Goal: Find specific page/section: Find specific page/section

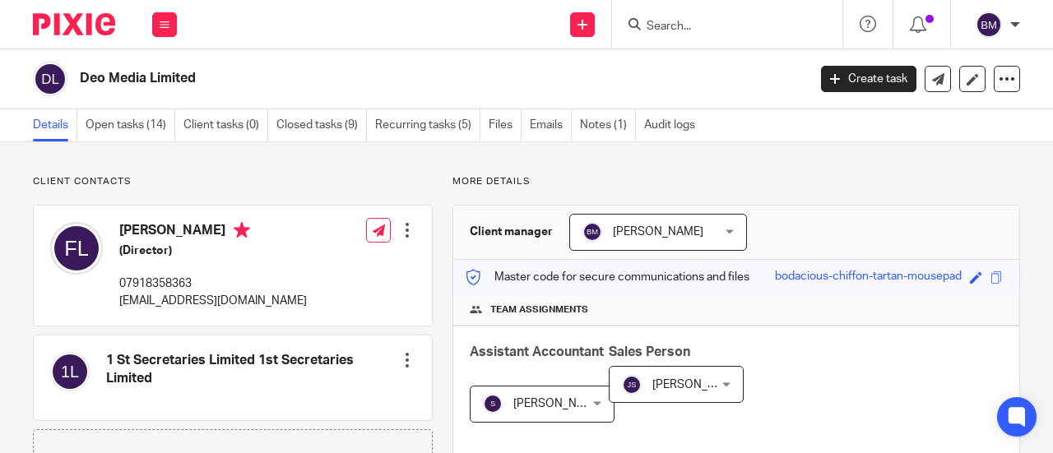
scroll to position [658, 0]
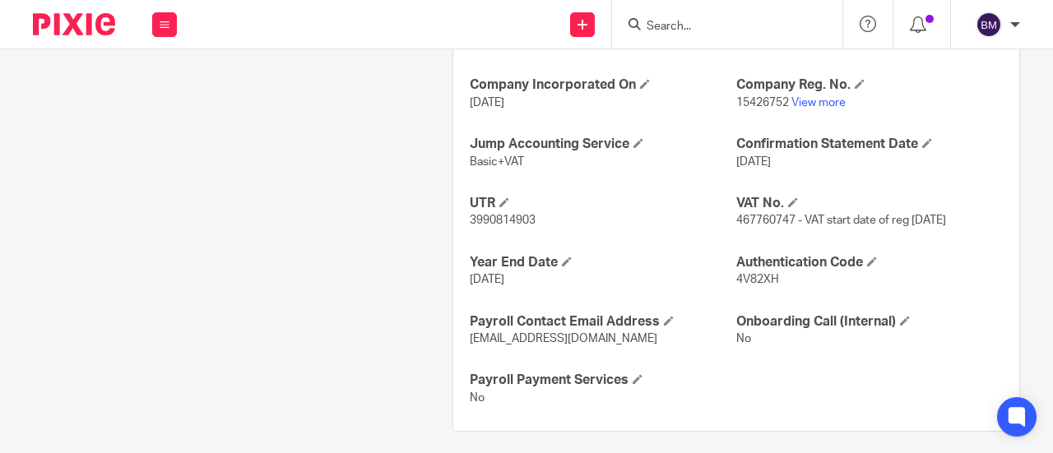
click at [686, 21] on input "Search" at bounding box center [719, 27] width 148 height 15
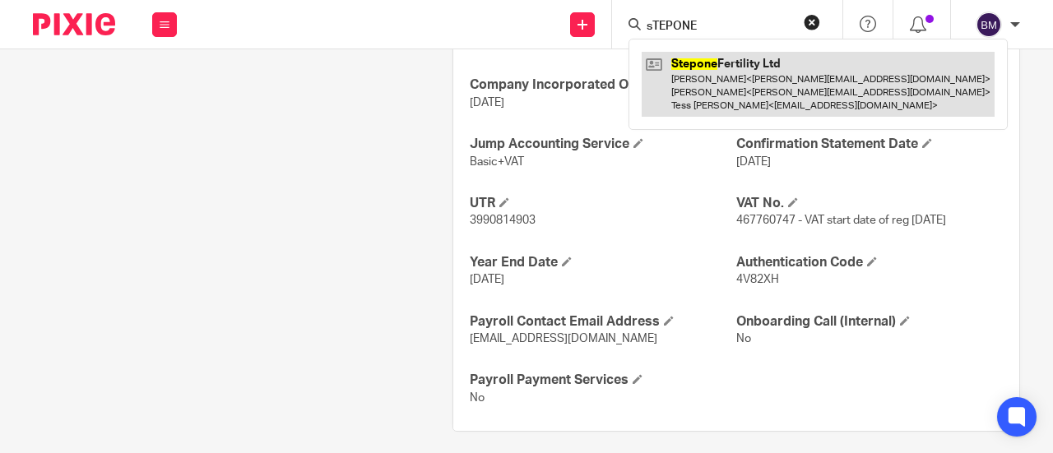
type input "sTEPONE"
click at [744, 81] on link at bounding box center [818, 84] width 353 height 65
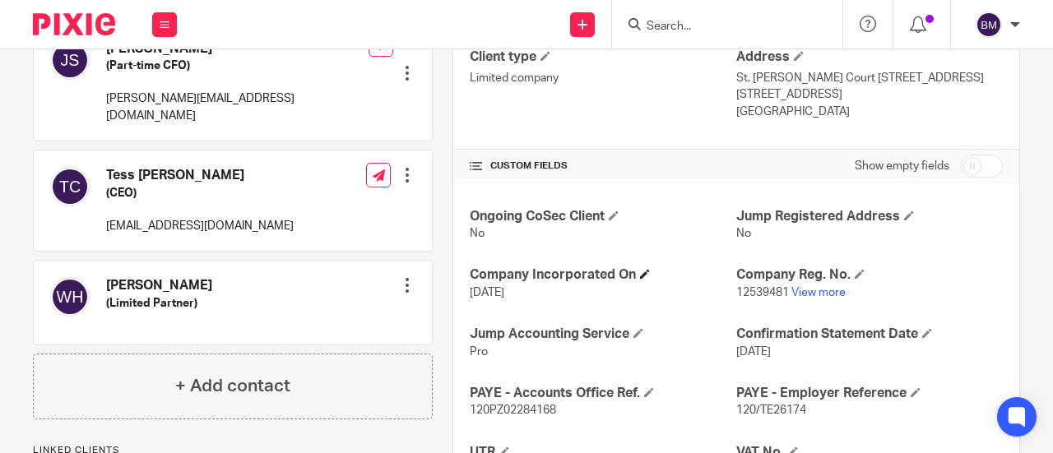
scroll to position [494, 0]
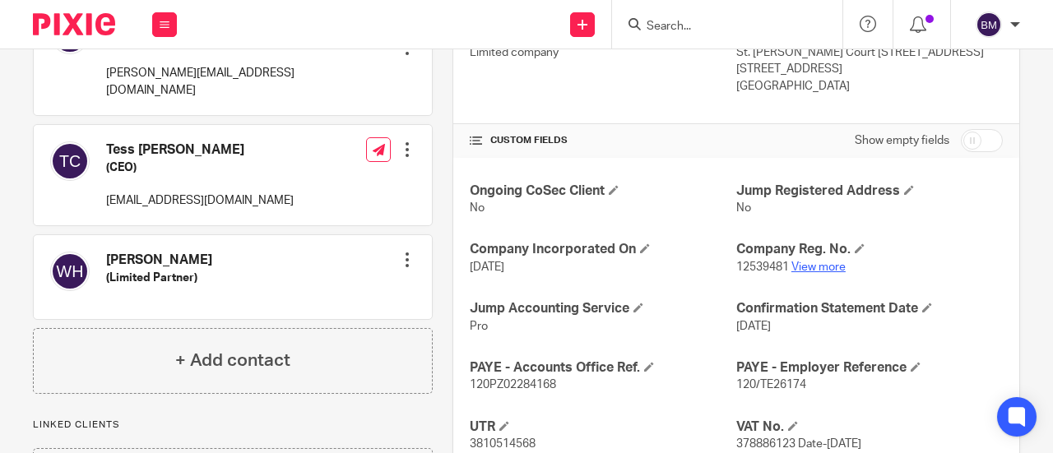
click at [803, 263] on link "View more" at bounding box center [819, 268] width 54 height 12
